Goal: Task Accomplishment & Management: Manage account settings

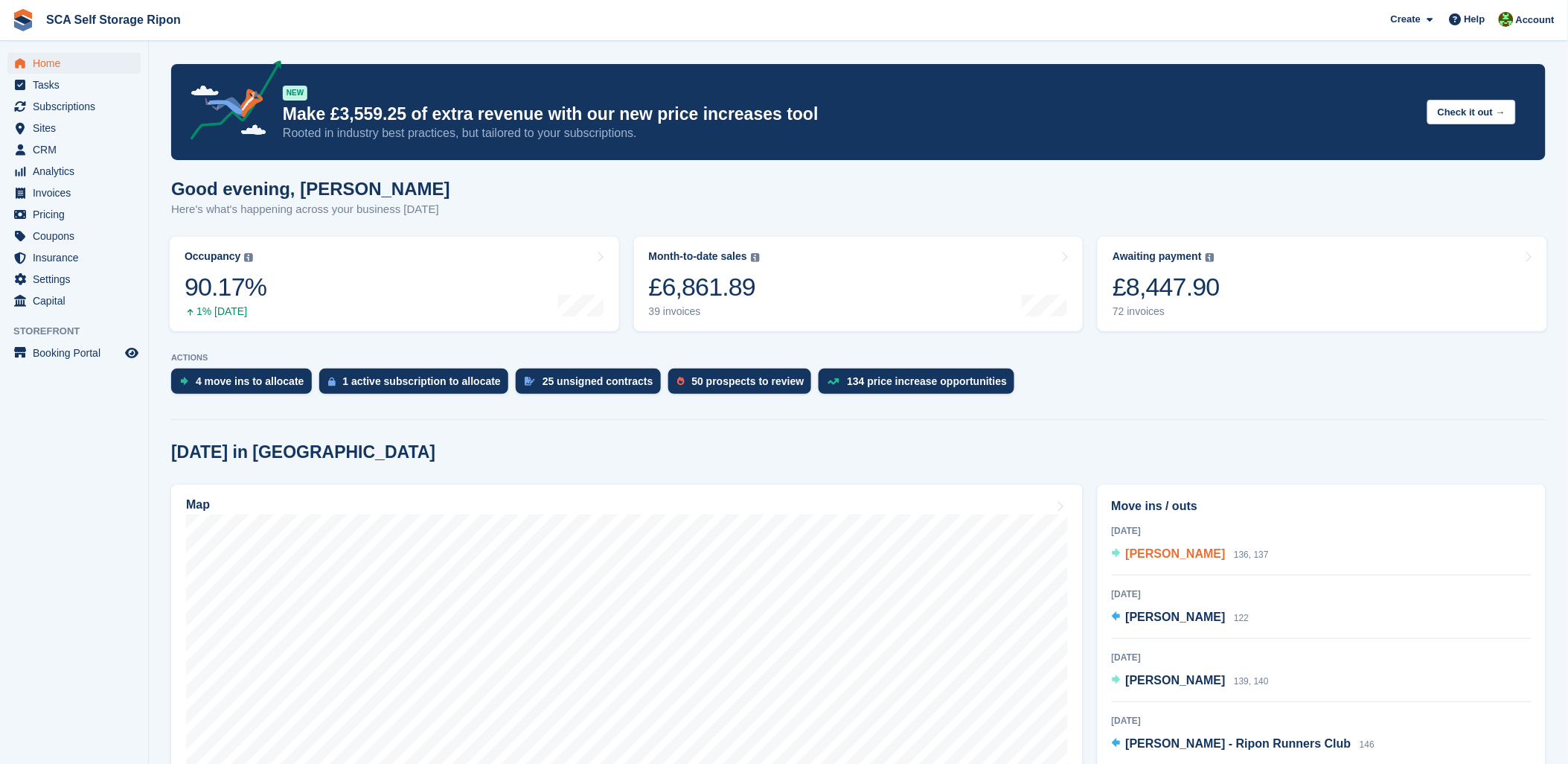
click at [1148, 554] on span "[PERSON_NAME]" at bounding box center [1176, 554] width 100 height 13
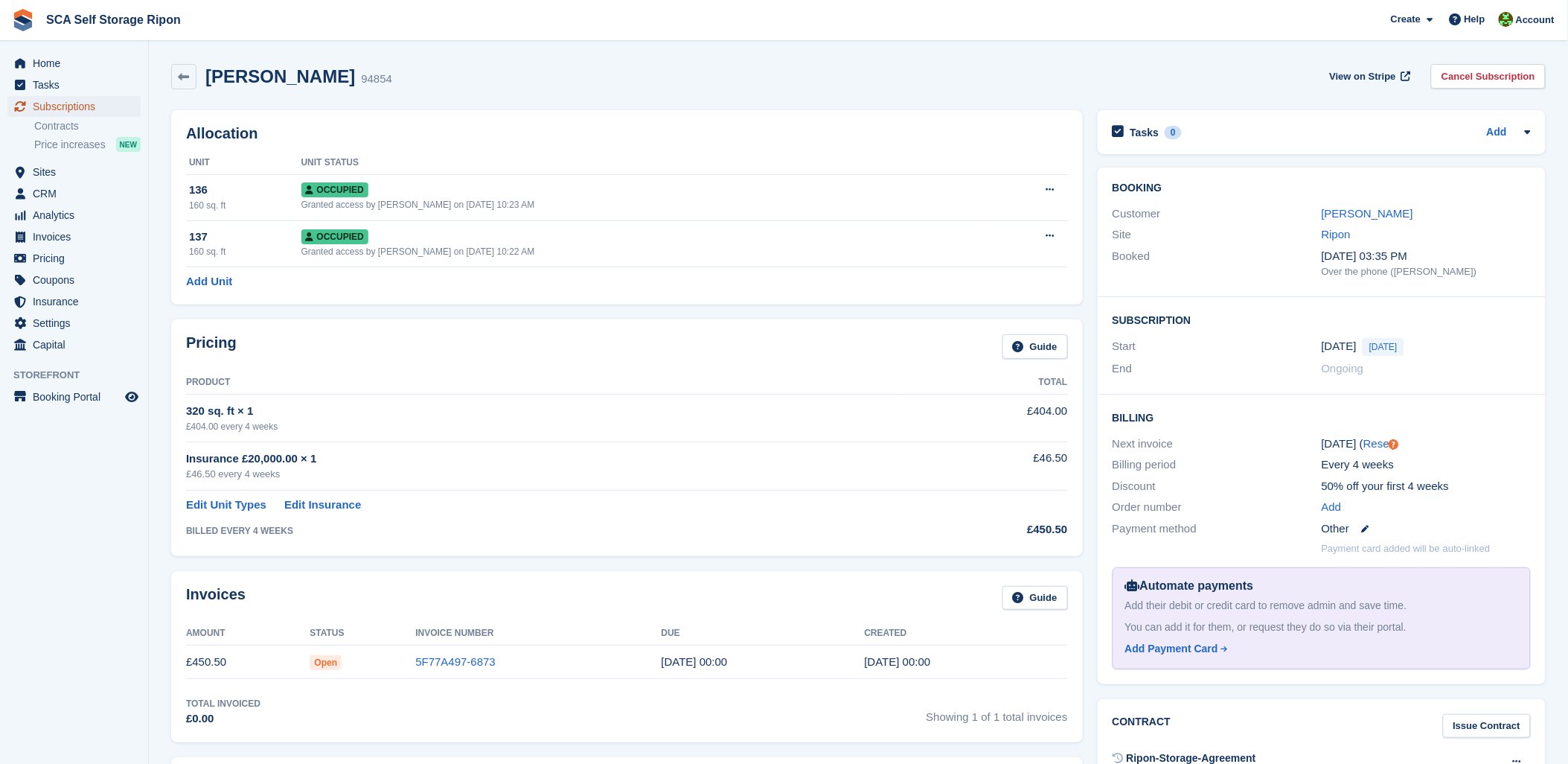
click at [70, 106] on span "Subscriptions" at bounding box center [77, 107] width 89 height 21
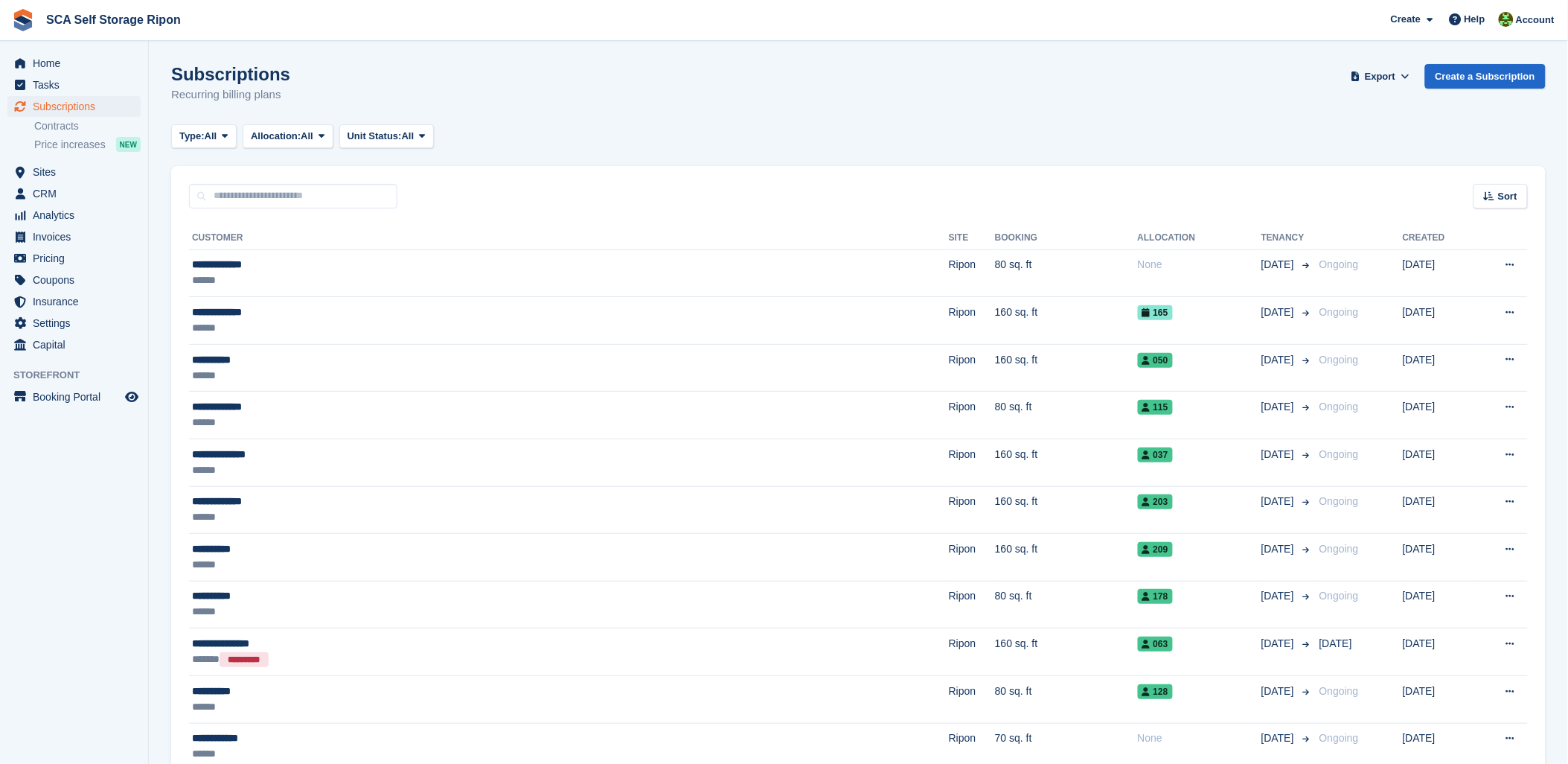
drag, startPoint x: 860, startPoint y: 104, endPoint x: 458, endPoint y: 87, distance: 402.4
click at [835, 109] on div "Subscriptions Recurring billing plans Export Export Subscriptions Export a CSV …" at bounding box center [858, 93] width 1374 height 58
click at [42, 66] on span "Home" at bounding box center [77, 64] width 89 height 21
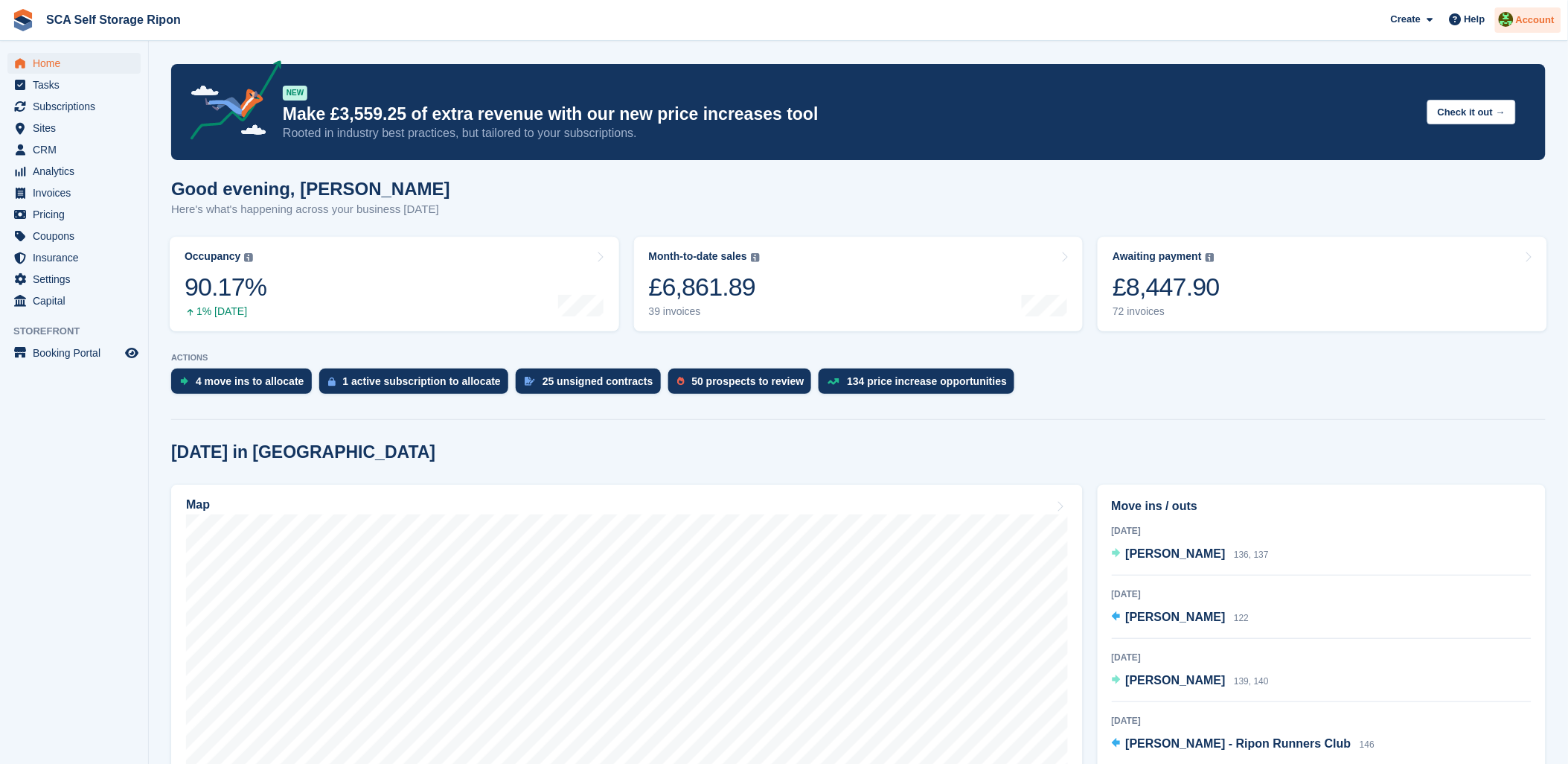
click at [1538, 24] on span "Account" at bounding box center [1535, 20] width 39 height 15
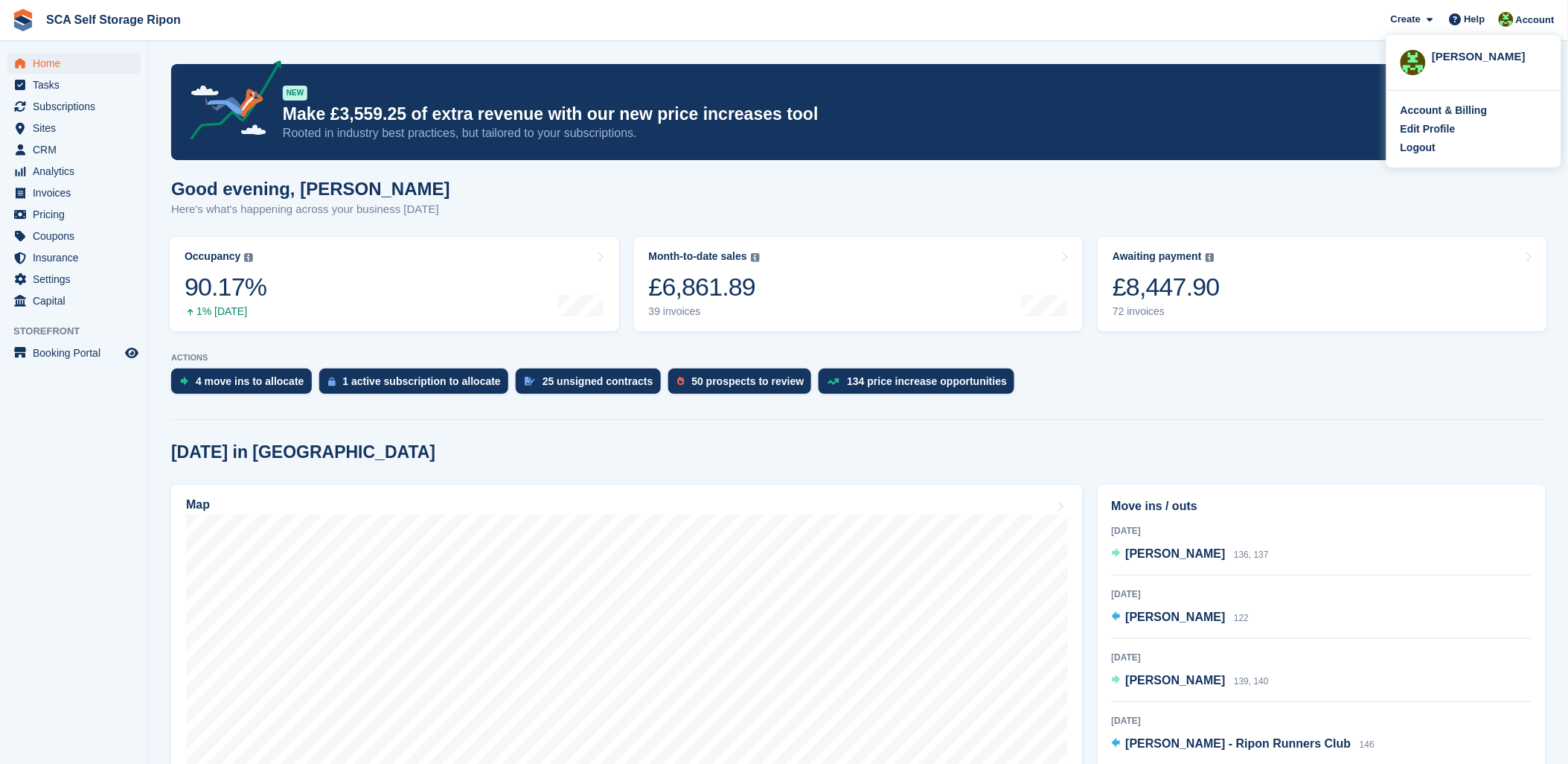
click at [1430, 138] on div "Account & Billing Edit Profile Logout" at bounding box center [1473, 129] width 175 height 76
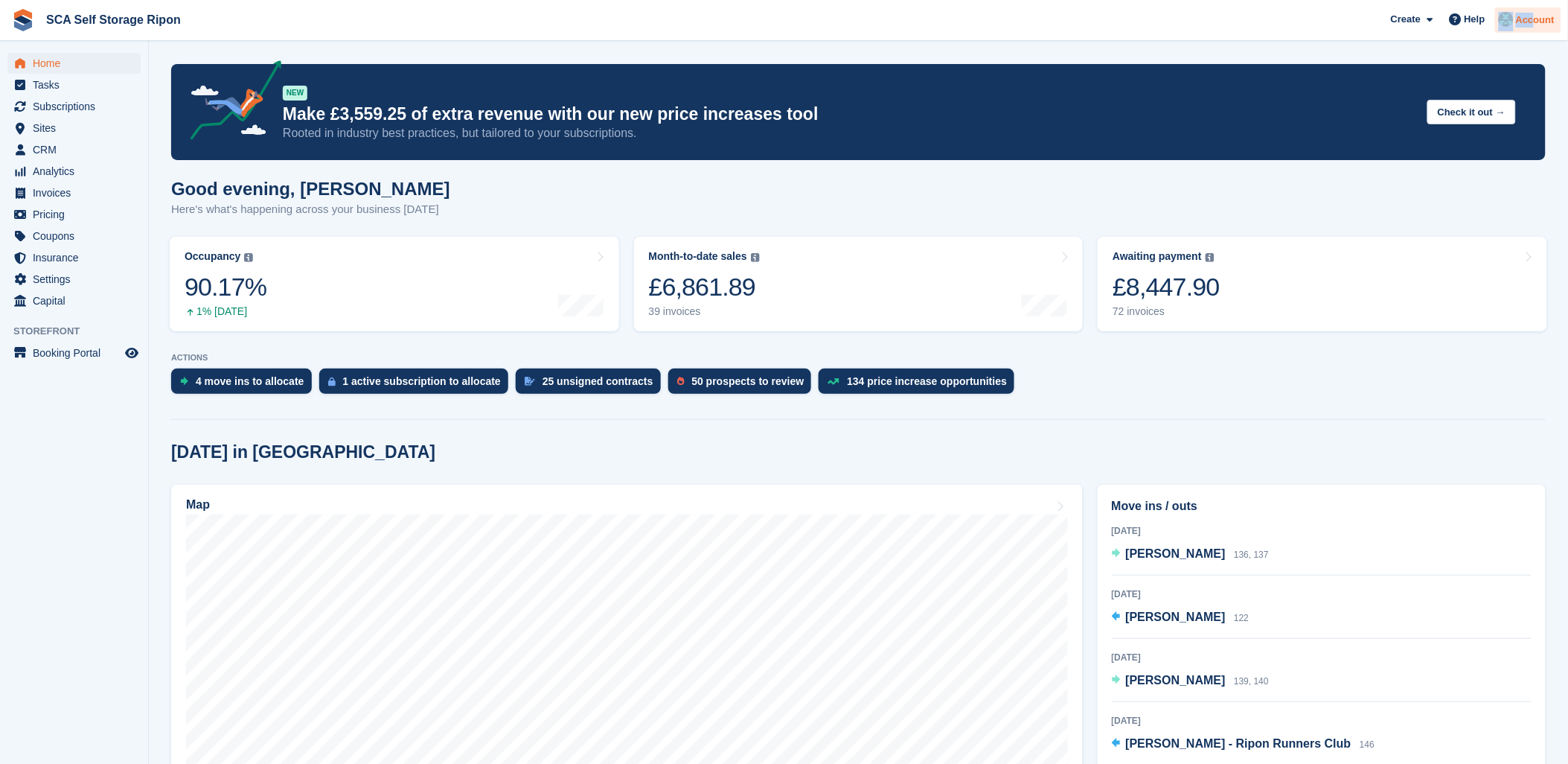
click at [1537, 8] on div "Create Subscription Invoice Contact Deal Discount Page Help Chat Support Submit…" at bounding box center [1473, 20] width 178 height 40
drag, startPoint x: 1537, startPoint y: 8, endPoint x: 1520, endPoint y: 21, distance: 21.4
click at [1520, 21] on span "Account" at bounding box center [1535, 20] width 39 height 15
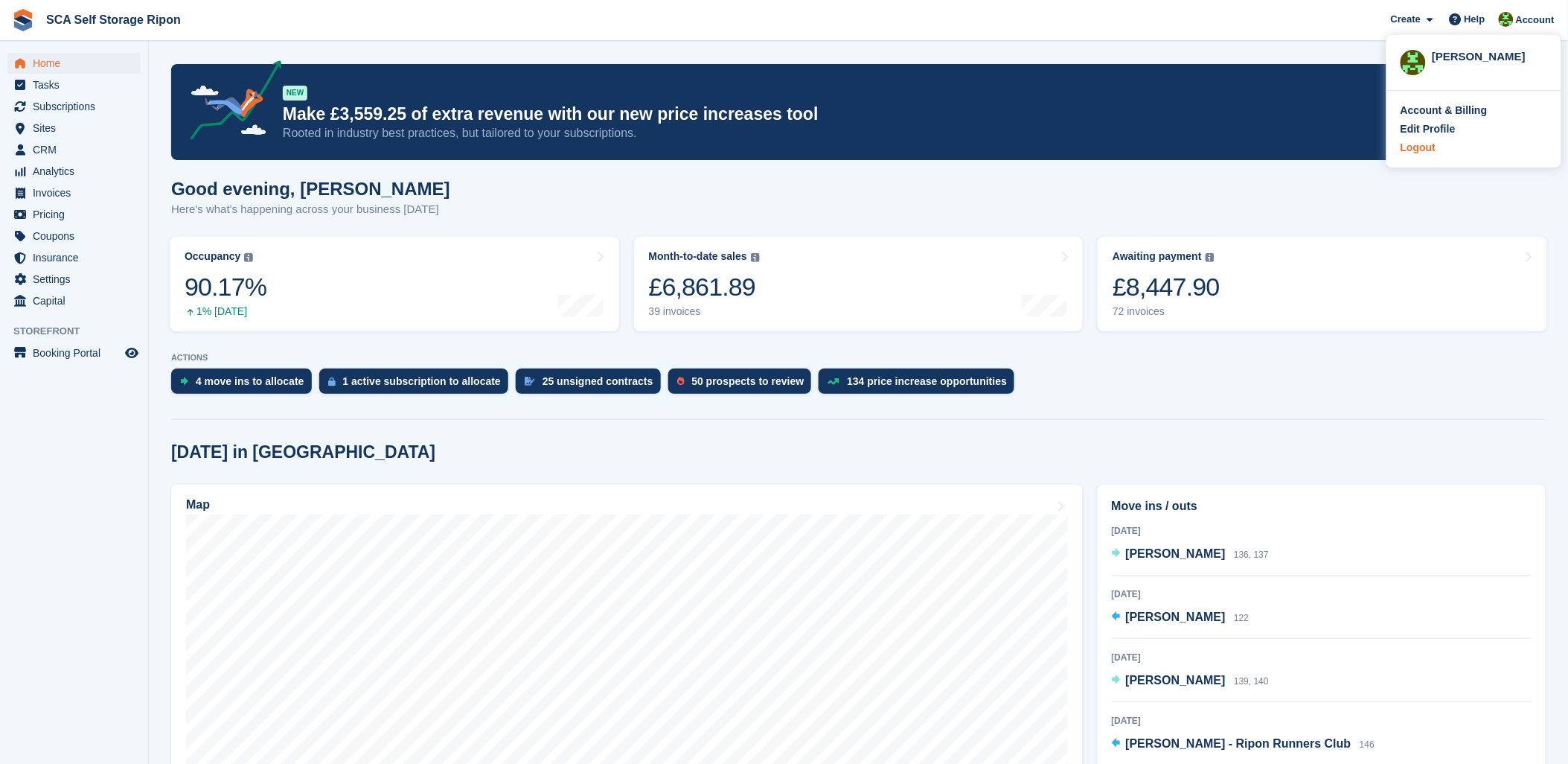
click at [1417, 144] on div "Logout" at bounding box center [1418, 148] width 35 height 16
